Goal: Information Seeking & Learning: Learn about a topic

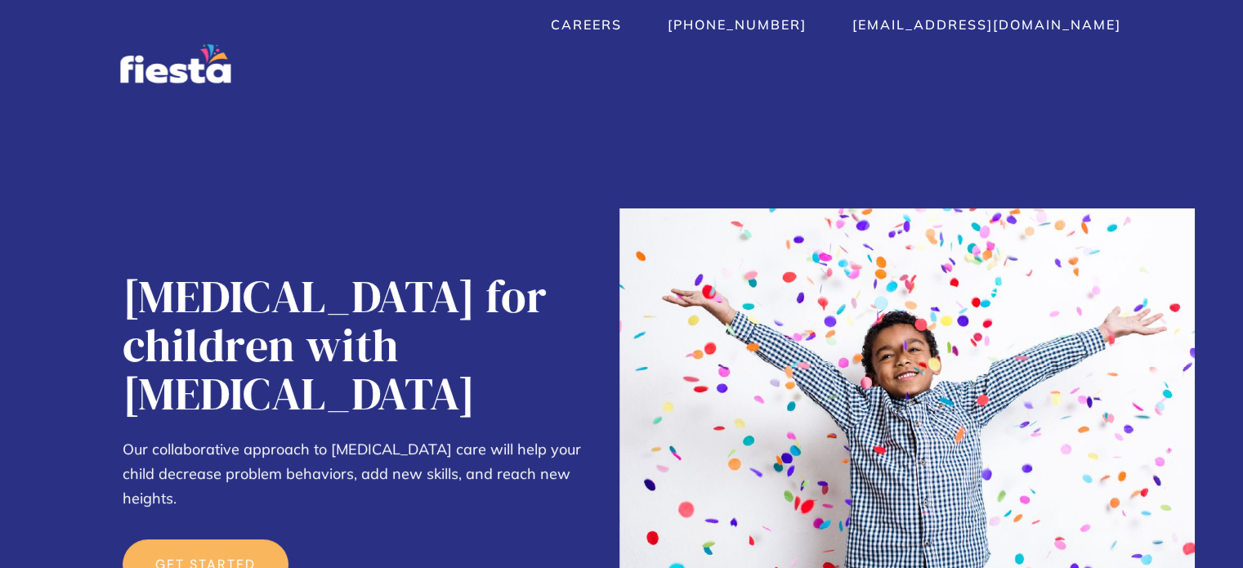
click at [214, 74] on img "home" at bounding box center [175, 63] width 110 height 39
click at [622, 28] on link "Careers" at bounding box center [586, 24] width 71 height 16
click at [950, 21] on link "[EMAIL_ADDRESS][DOMAIN_NAME]" at bounding box center [987, 24] width 269 height 16
click at [918, 87] on div "Careers (912) 214-3314 care@fiestahealth.com Services About  About Contact Car…" at bounding box center [621, 52] width 1243 height 105
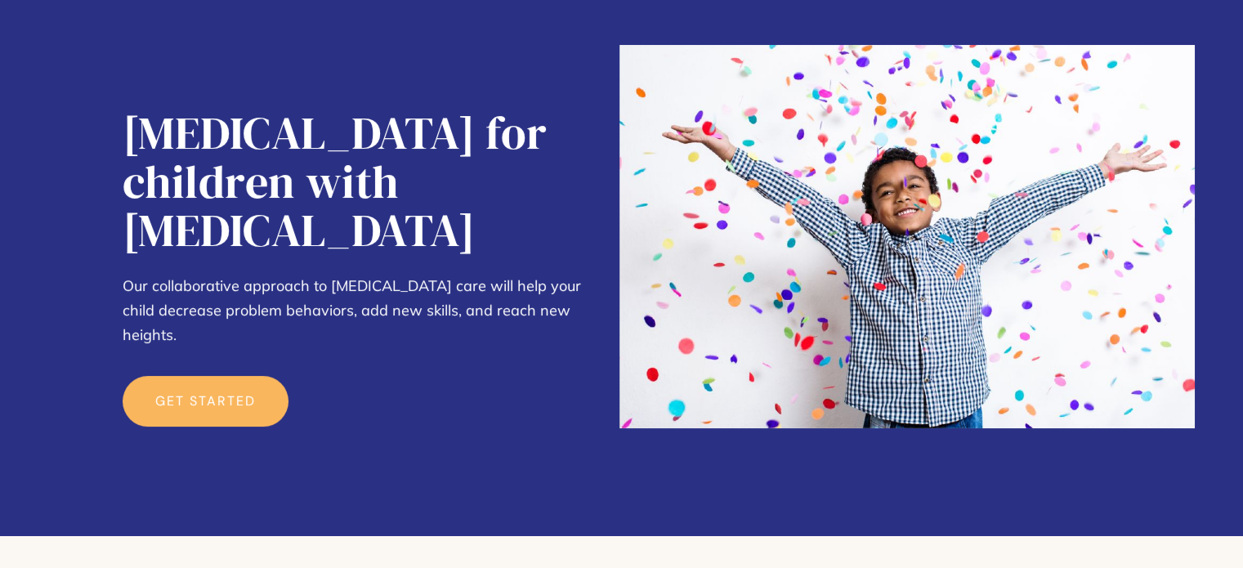
scroll to position [229, 0]
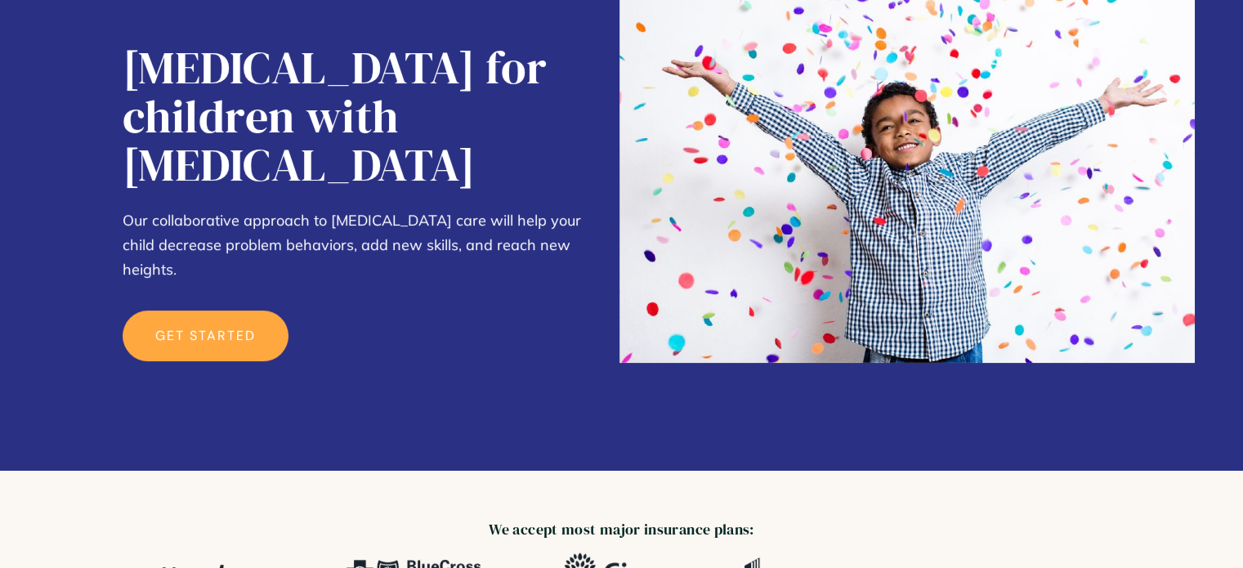
click at [232, 311] on link "get started" at bounding box center [206, 336] width 166 height 51
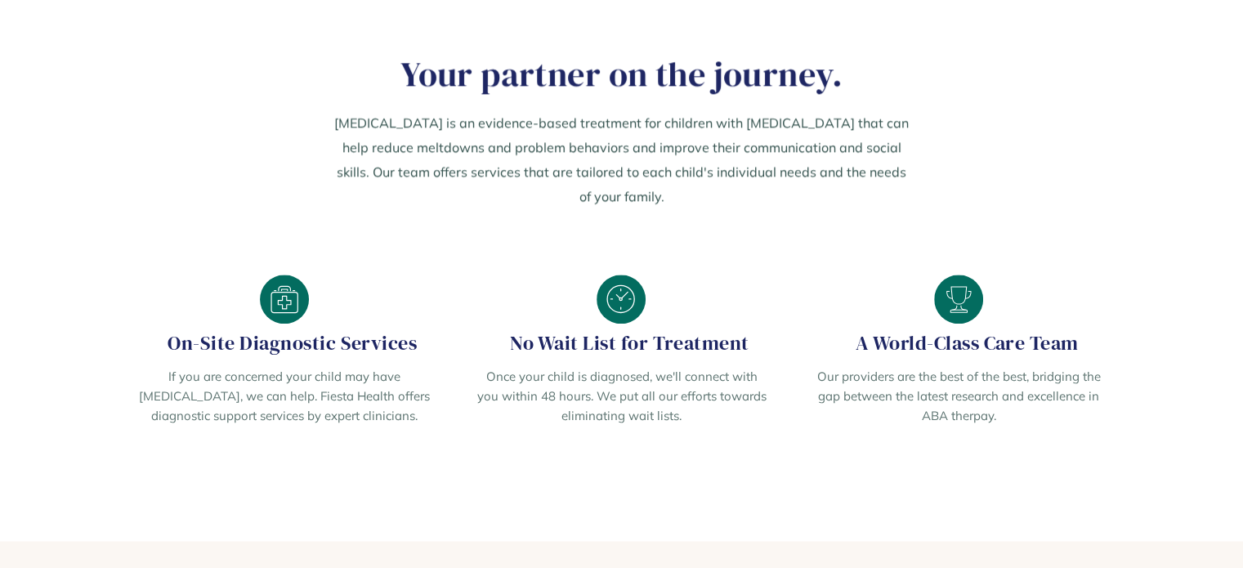
scroll to position [2060, 0]
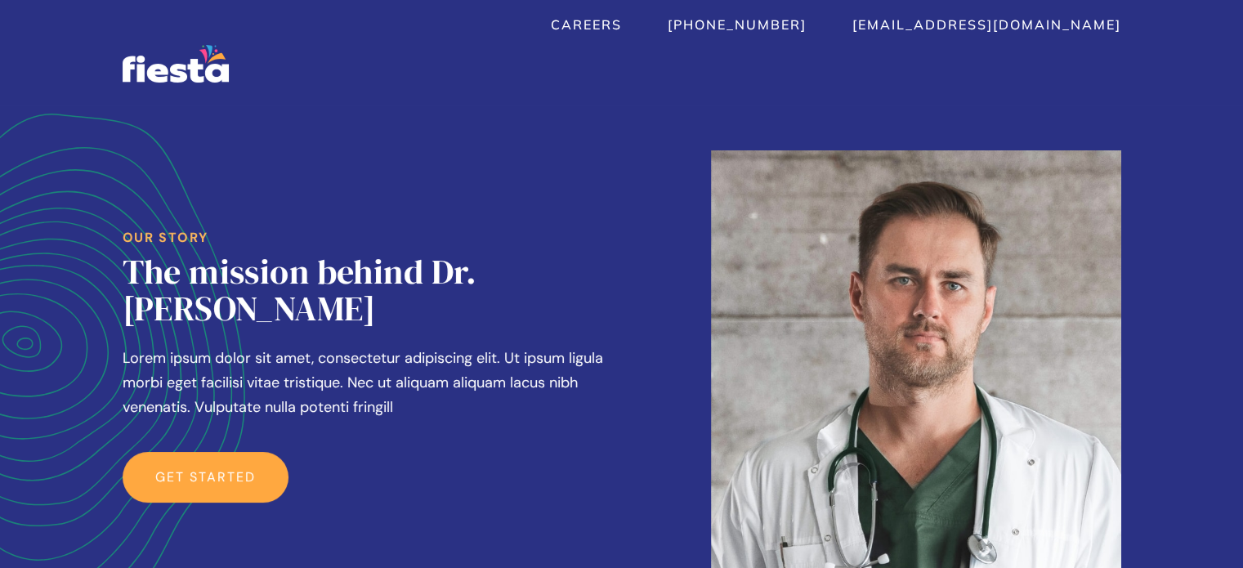
click at [178, 452] on link "Get started" at bounding box center [206, 477] width 166 height 51
